Goal: Information Seeking & Learning: Learn about a topic

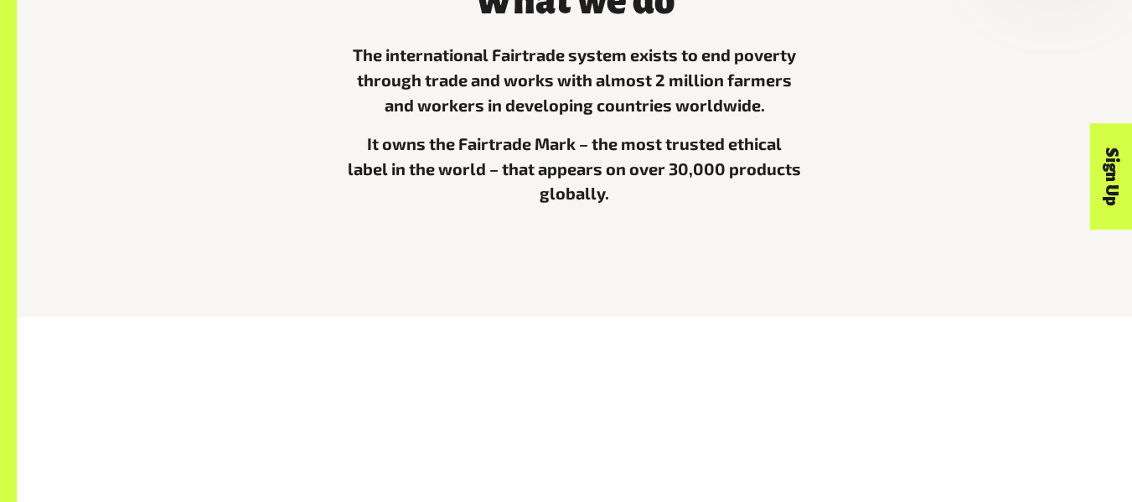
scroll to position [598, 0]
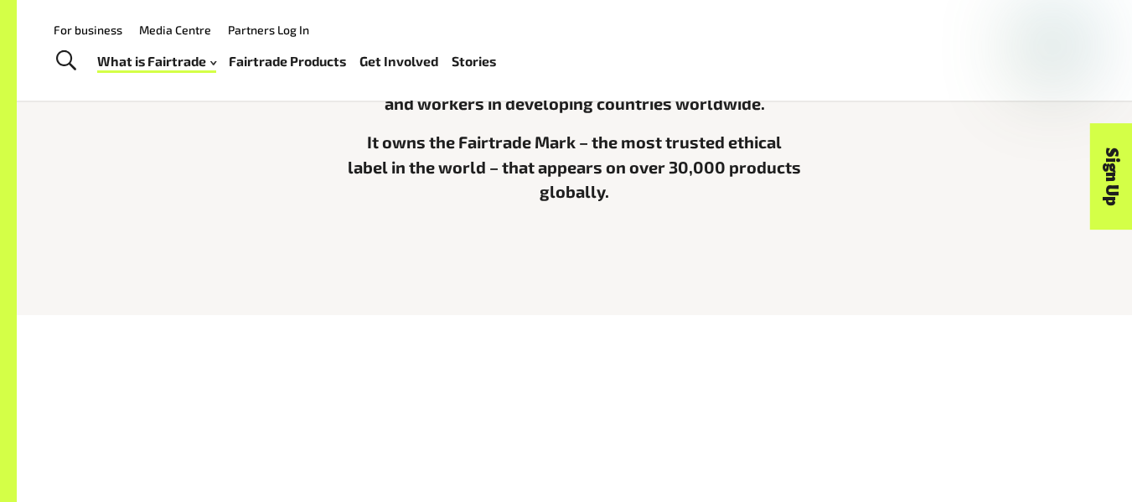
click at [824, 217] on div "What we do The international Fairtrade system exists to end poverty through tra…" at bounding box center [574, 107] width 955 height 297
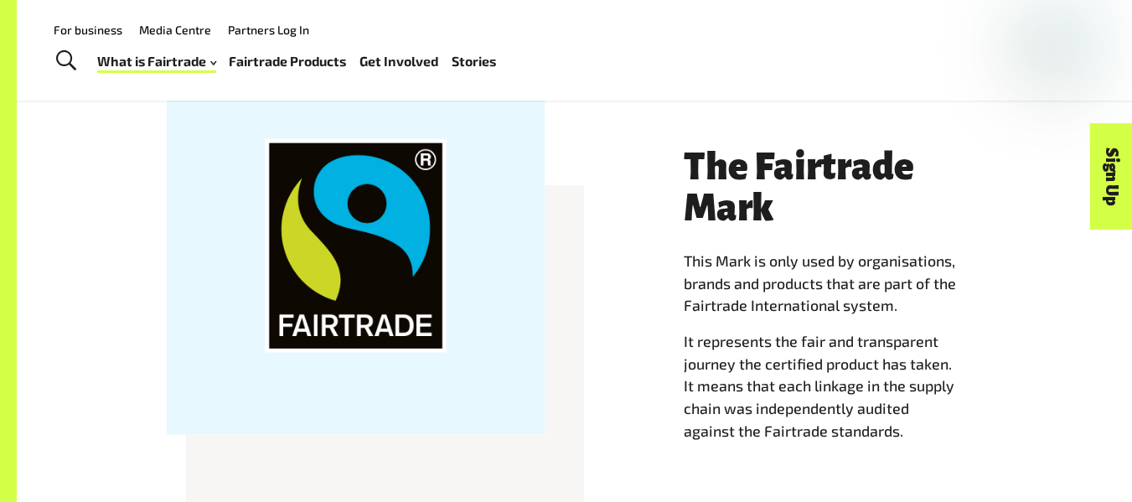
scroll to position [1506, 0]
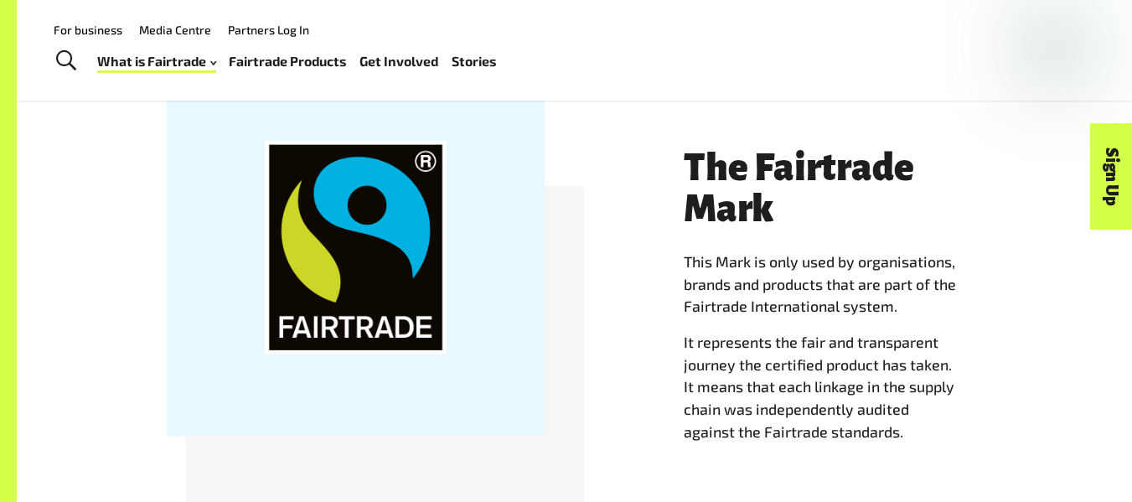
click at [791, 331] on p "It represents the fair and transparent journey the certified product has taken.…" at bounding box center [833, 387] width 298 height 112
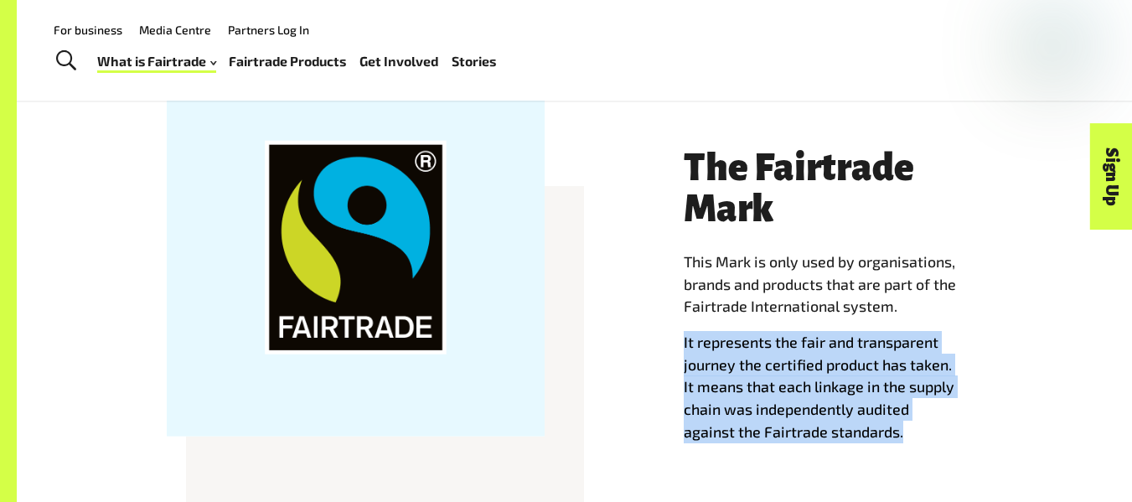
click at [791, 331] on p "It represents the fair and transparent journey the certified product has taken.…" at bounding box center [833, 387] width 298 height 112
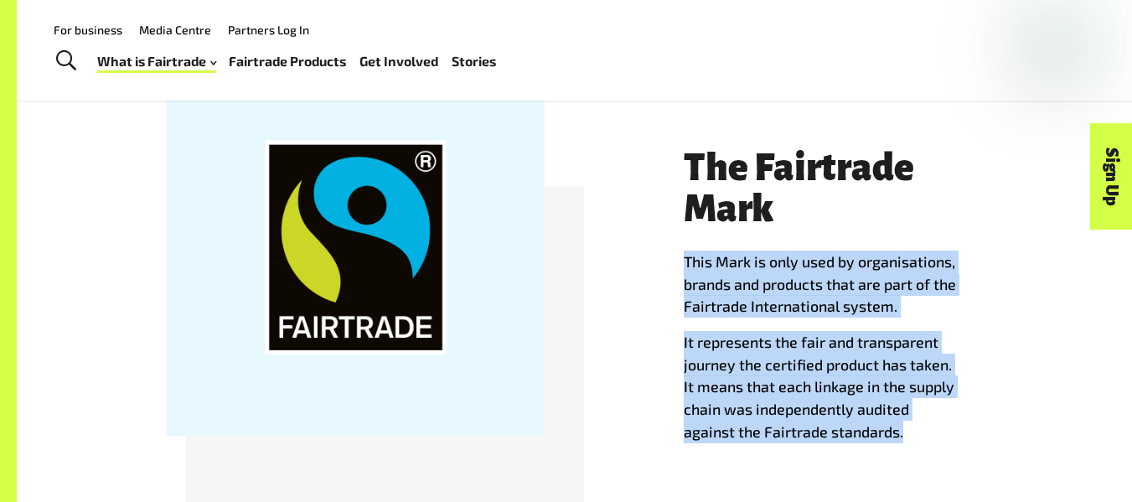
drag, startPoint x: 684, startPoint y: 239, endPoint x: 911, endPoint y: 426, distance: 294.6
click at [911, 426] on div "The Fairtrade Mark This Mark is only used by organisations, brands and products…" at bounding box center [833, 312] width 318 height 328
copy div "This Mark is only used by organisations, brands and products that are part of t…"
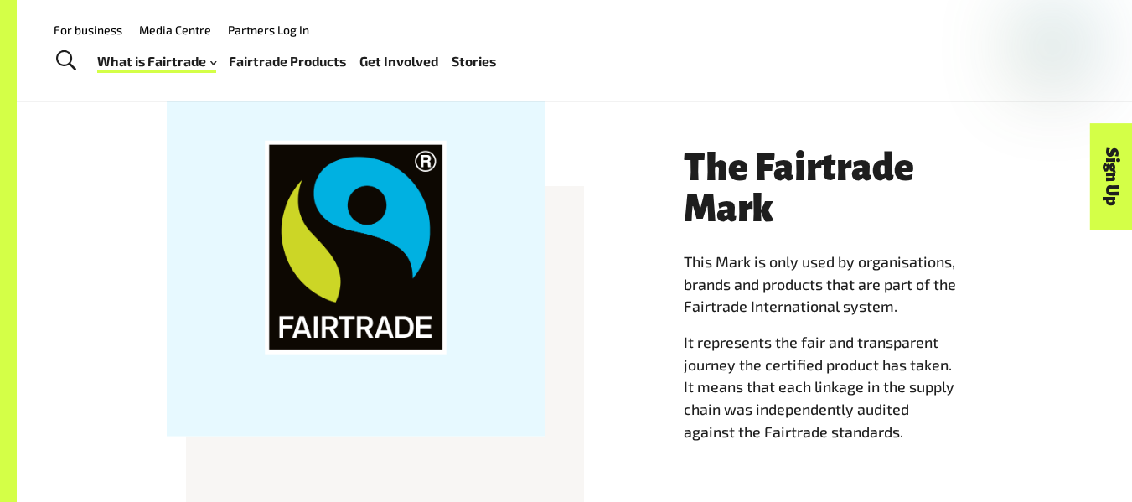
click at [530, 180] on div at bounding box center [356, 248] width 378 height 378
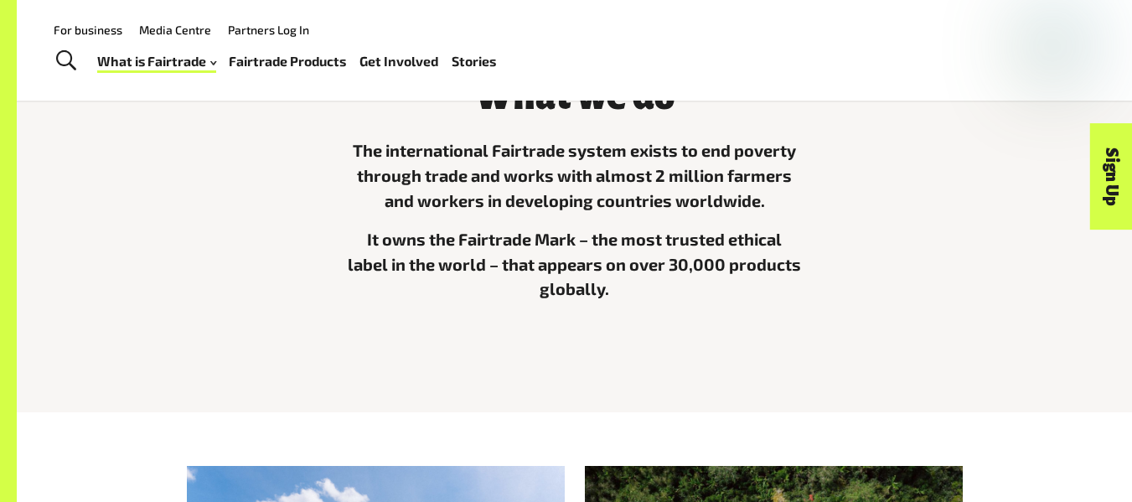
scroll to position [500, 0]
click at [512, 208] on p "The international Fairtrade system exists to end poverty through trade and work…" at bounding box center [574, 176] width 457 height 75
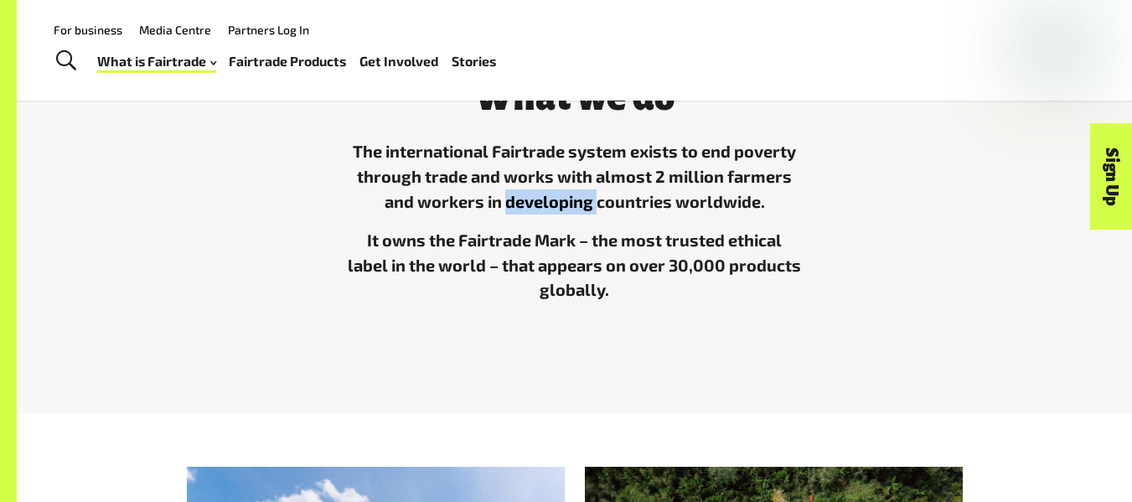
click at [512, 208] on p "The international Fairtrade system exists to end poverty through trade and work…" at bounding box center [574, 176] width 457 height 75
click at [620, 285] on p "It owns the Fairtrade Mark – the most trusted ethical label in the world – that…" at bounding box center [574, 265] width 457 height 75
click at [610, 287] on p "It owns the Fairtrade Mark – the most trusted ethical label in the world – that…" at bounding box center [574, 265] width 457 height 75
click at [584, 285] on p "It owns the Fairtrade Mark – the most trusted ethical label in the world – that…" at bounding box center [574, 265] width 457 height 75
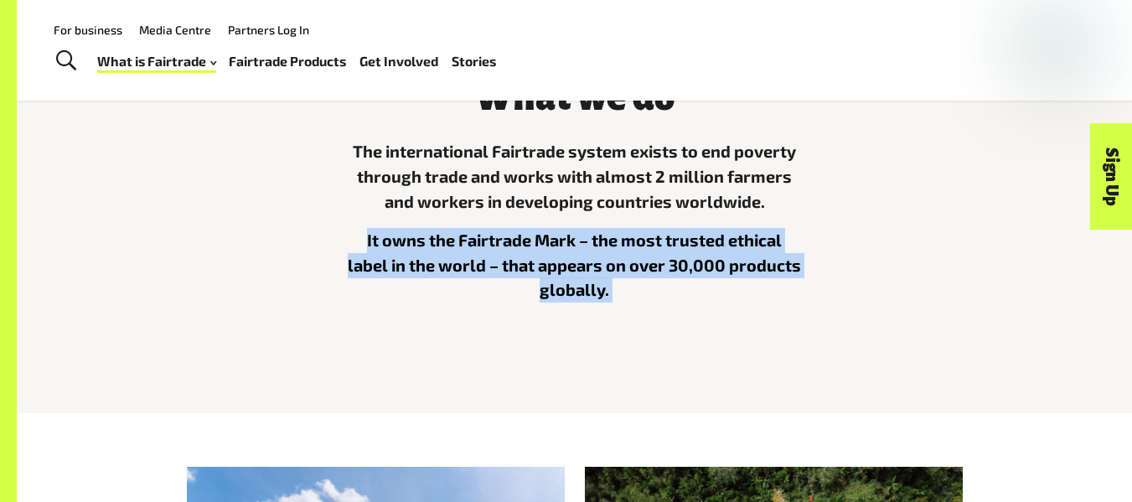
click at [584, 285] on p "It owns the Fairtrade Mark – the most trusted ethical label in the world – that…" at bounding box center [574, 265] width 457 height 75
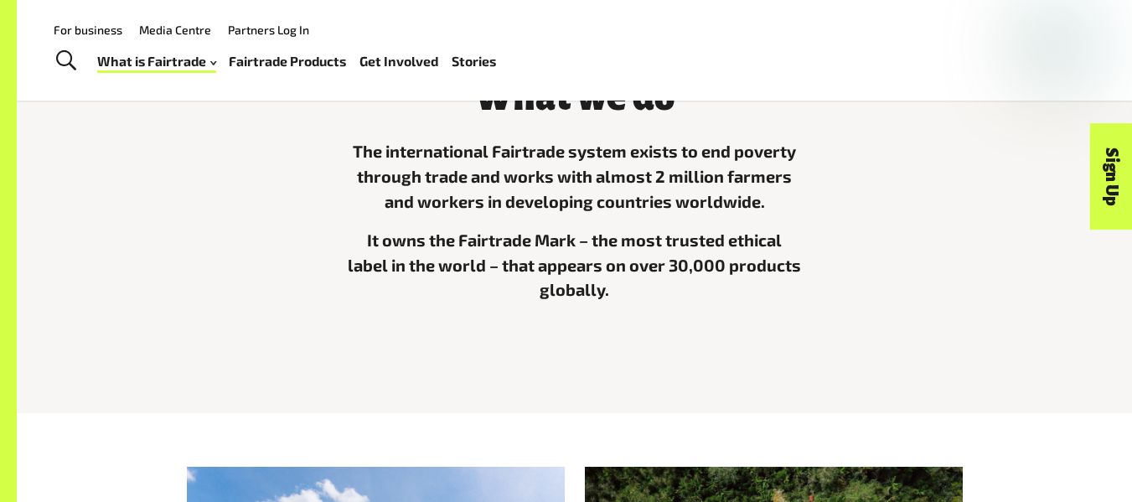
click at [391, 114] on div "What we do The international Fairtrade system exists to end poverty through tra…" at bounding box center [575, 205] width 478 height 297
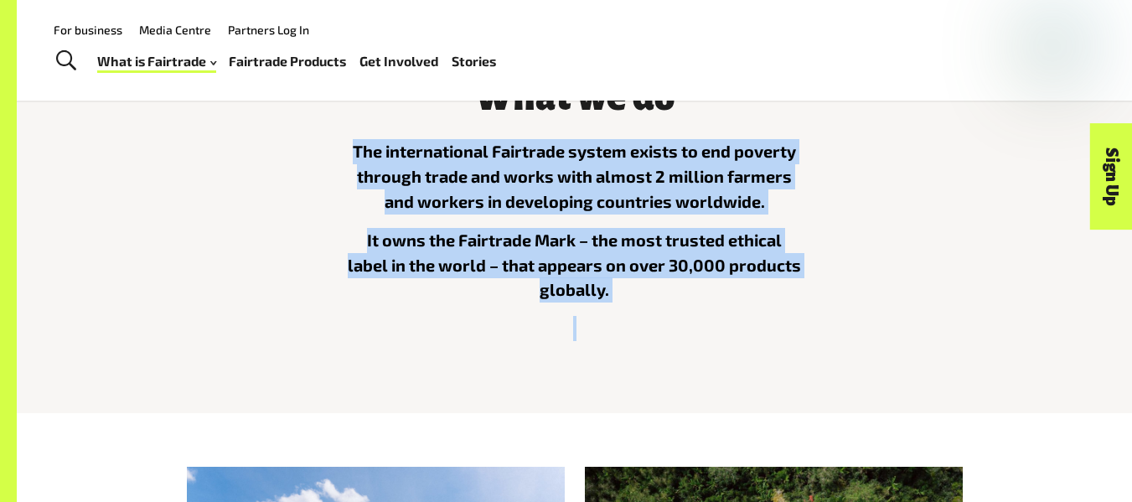
drag, startPoint x: 355, startPoint y: 147, endPoint x: 676, endPoint y: 325, distance: 366.8
click at [676, 325] on div "The international Fairtrade system exists to end poverty through trade and work…" at bounding box center [574, 240] width 457 height 202
copy div "The international Fairtrade system exists to end poverty through trade and work…"
